Goal: Task Accomplishment & Management: Use online tool/utility

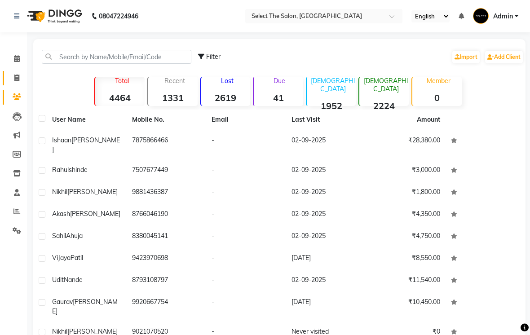
click at [22, 79] on span at bounding box center [17, 78] width 16 height 10
select select "service"
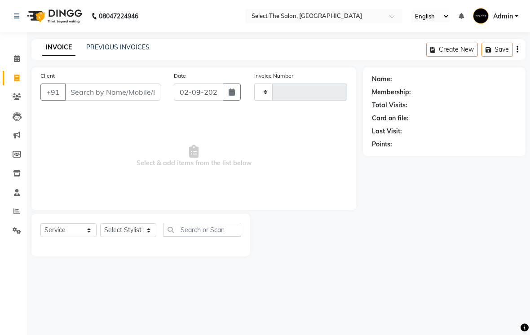
type input "3569"
select select "4969"
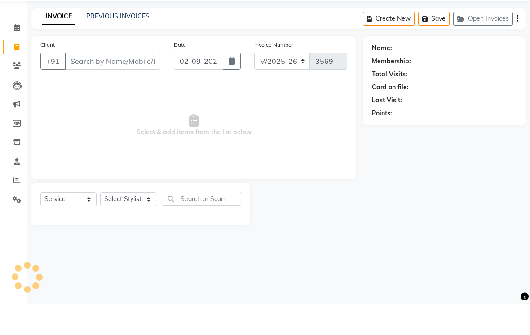
click at [92, 84] on input "Client" at bounding box center [113, 92] width 96 height 17
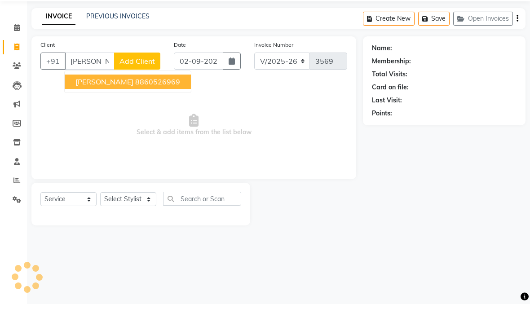
type input "8860526969"
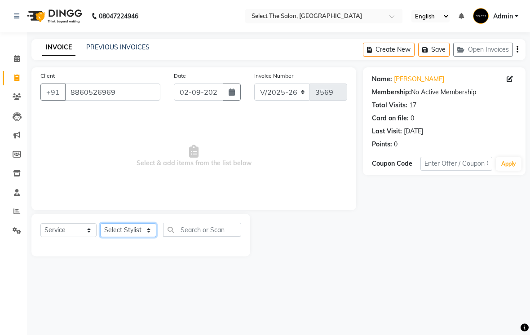
click at [140, 237] on select "Select Stylist Akshay Kasak Poonam Sachin [PERSON_NAME] [PERSON_NAME] [PERSON_N…" at bounding box center [128, 230] width 56 height 14
select select "31289"
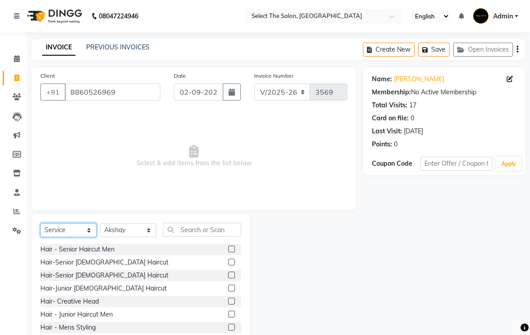
click at [76, 237] on select "Select Service Product Membership Package Voucher Prepaid Gift Card" at bounding box center [68, 230] width 56 height 14
select select "product"
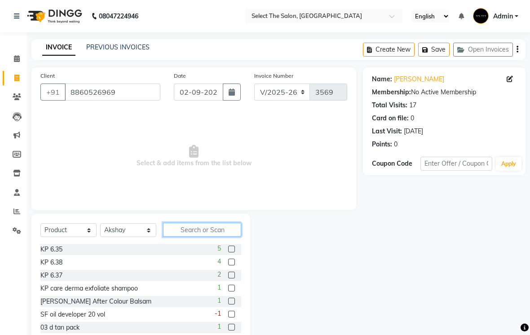
click at [191, 237] on input "text" at bounding box center [202, 230] width 78 height 14
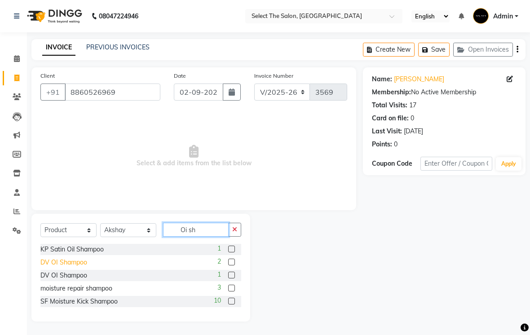
type input "Oi sh"
click at [50, 267] on div "DV OI Shampoo" at bounding box center [63, 262] width 47 height 9
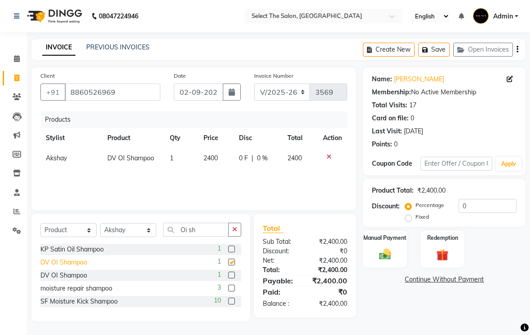
checkbox input "false"
click at [212, 230] on input "Oi sh" at bounding box center [196, 230] width 66 height 14
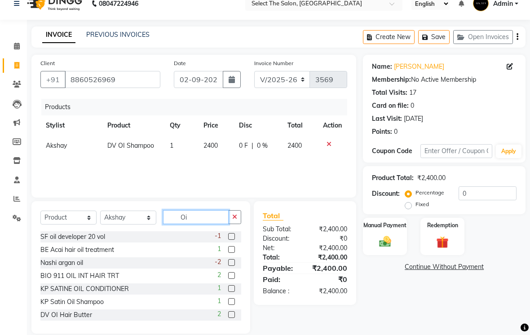
type input "O"
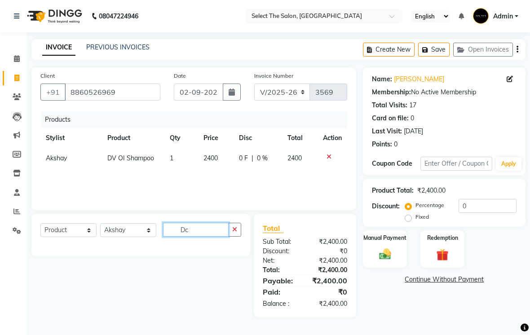
scroll to position [9, 0]
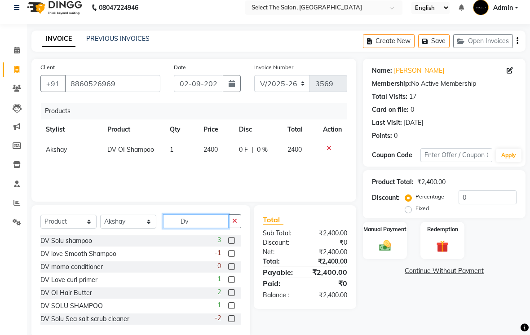
type input "D"
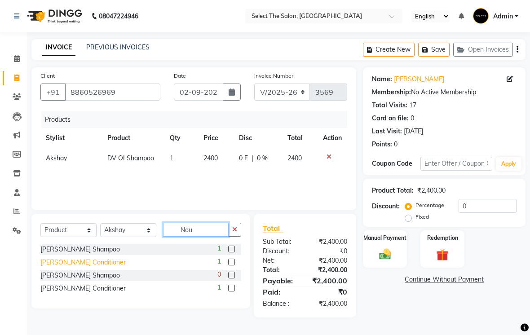
type input "Nou"
click at [93, 267] on div "[PERSON_NAME] Conditioner" at bounding box center [82, 262] width 85 height 9
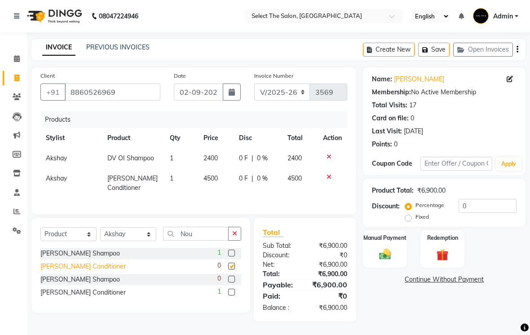
checkbox input "false"
click at [328, 180] on icon at bounding box center [329, 177] width 5 height 6
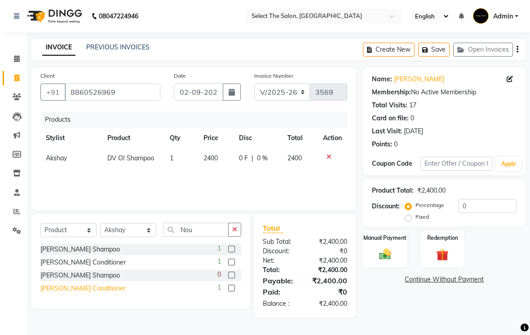
click at [98, 293] on div "[PERSON_NAME] Conditioner" at bounding box center [82, 288] width 85 height 9
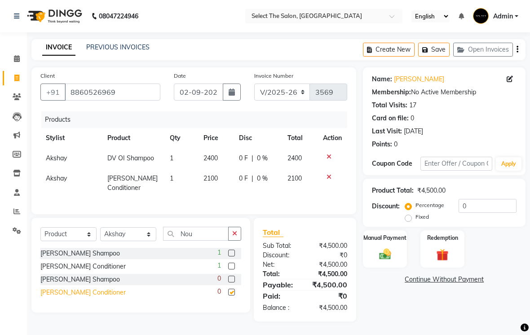
checkbox input "false"
click at [213, 236] on input "Nou" at bounding box center [196, 234] width 66 height 14
type input "N"
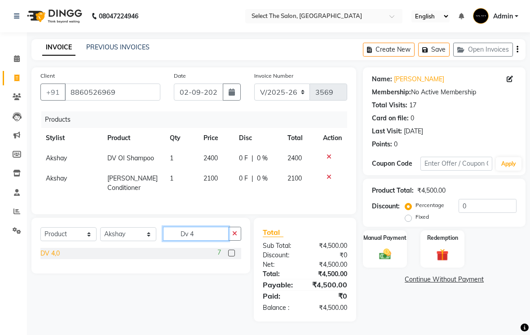
type input "Dv 4"
click at [53, 258] on div "DV 4,0" at bounding box center [49, 253] width 19 height 9
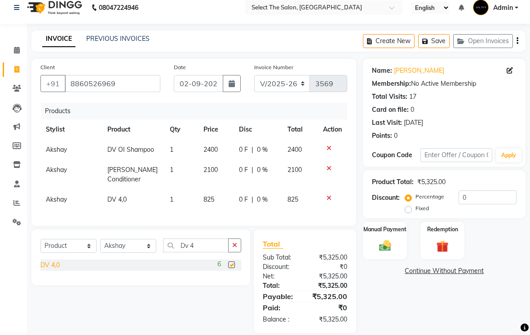
checkbox input "false"
click at [386, 252] on img at bounding box center [385, 245] width 20 height 14
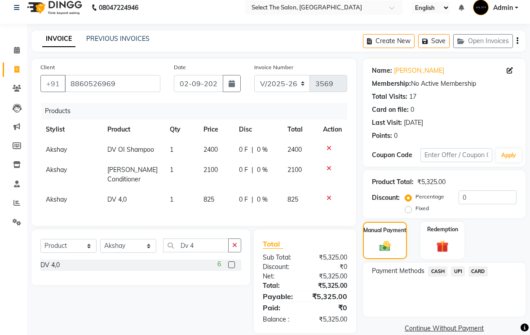
click at [439, 277] on span "CASH" at bounding box center [437, 271] width 19 height 10
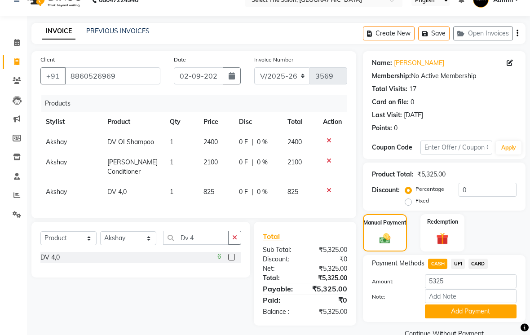
scroll to position [31, 0]
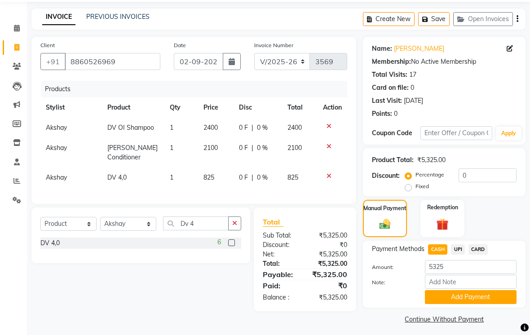
click at [253, 132] on span "|" at bounding box center [253, 127] width 2 height 9
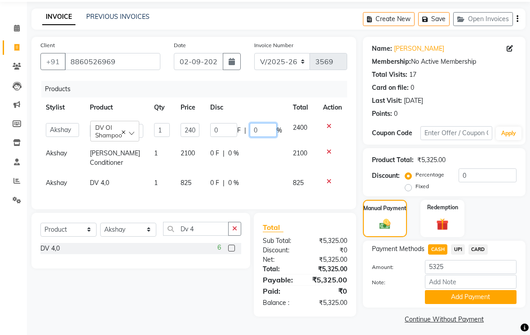
click at [265, 137] on input "0" at bounding box center [263, 130] width 27 height 14
click at [492, 182] on input "0" at bounding box center [488, 175] width 58 height 14
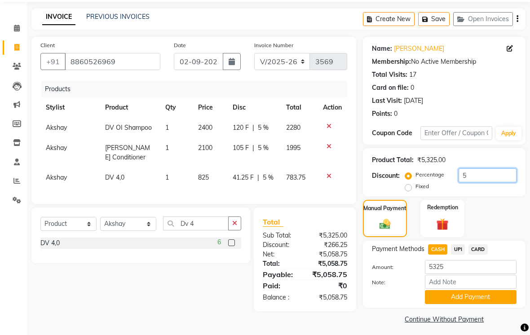
type input "5"
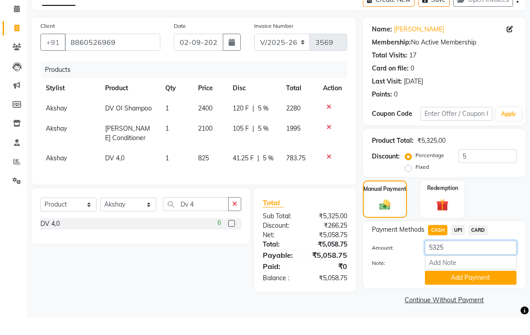
scroll to position [35, 0]
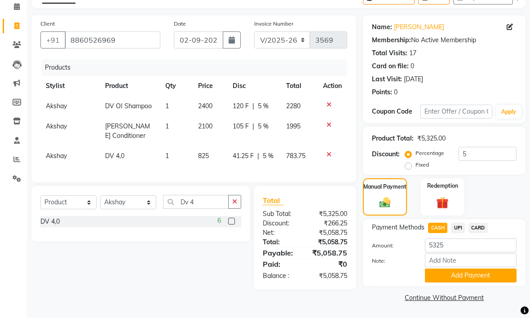
click at [457, 241] on span "UPI" at bounding box center [458, 245] width 14 height 10
type input "5058.75"
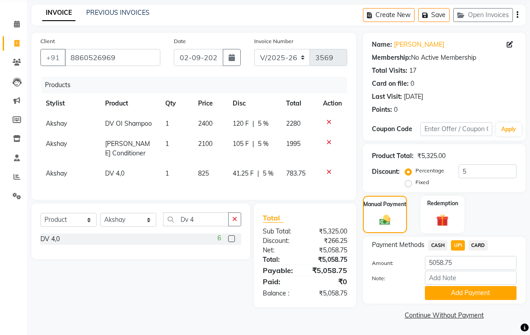
click at [437, 251] on span "CASH" at bounding box center [437, 245] width 19 height 10
click at [479, 178] on input "5" at bounding box center [488, 171] width 58 height 14
type input "5"
click at [453, 251] on span "UPI" at bounding box center [458, 245] width 14 height 10
click at [479, 300] on button "Add Payment" at bounding box center [471, 293] width 92 height 14
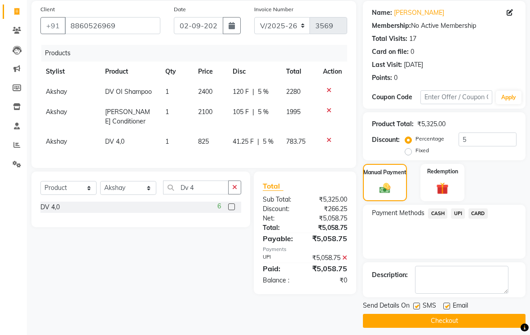
scroll to position [72, 0]
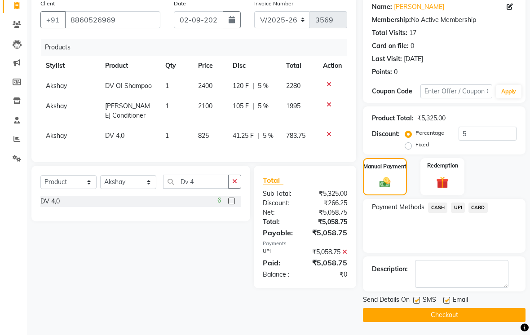
click at [446, 322] on button "Checkout" at bounding box center [444, 315] width 163 height 14
